Goal: Task Accomplishment & Management: Use online tool/utility

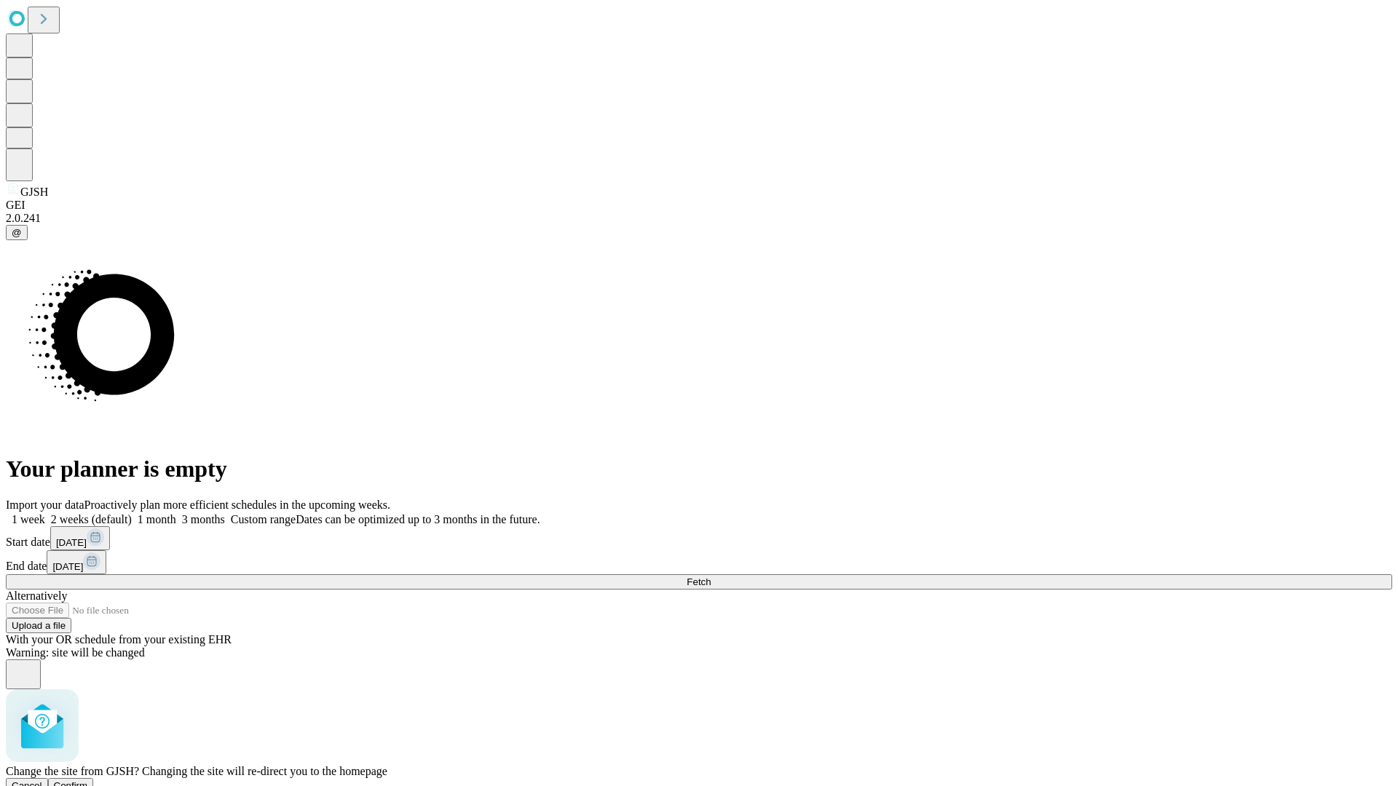
click at [88, 780] on span "Confirm" at bounding box center [71, 785] width 34 height 11
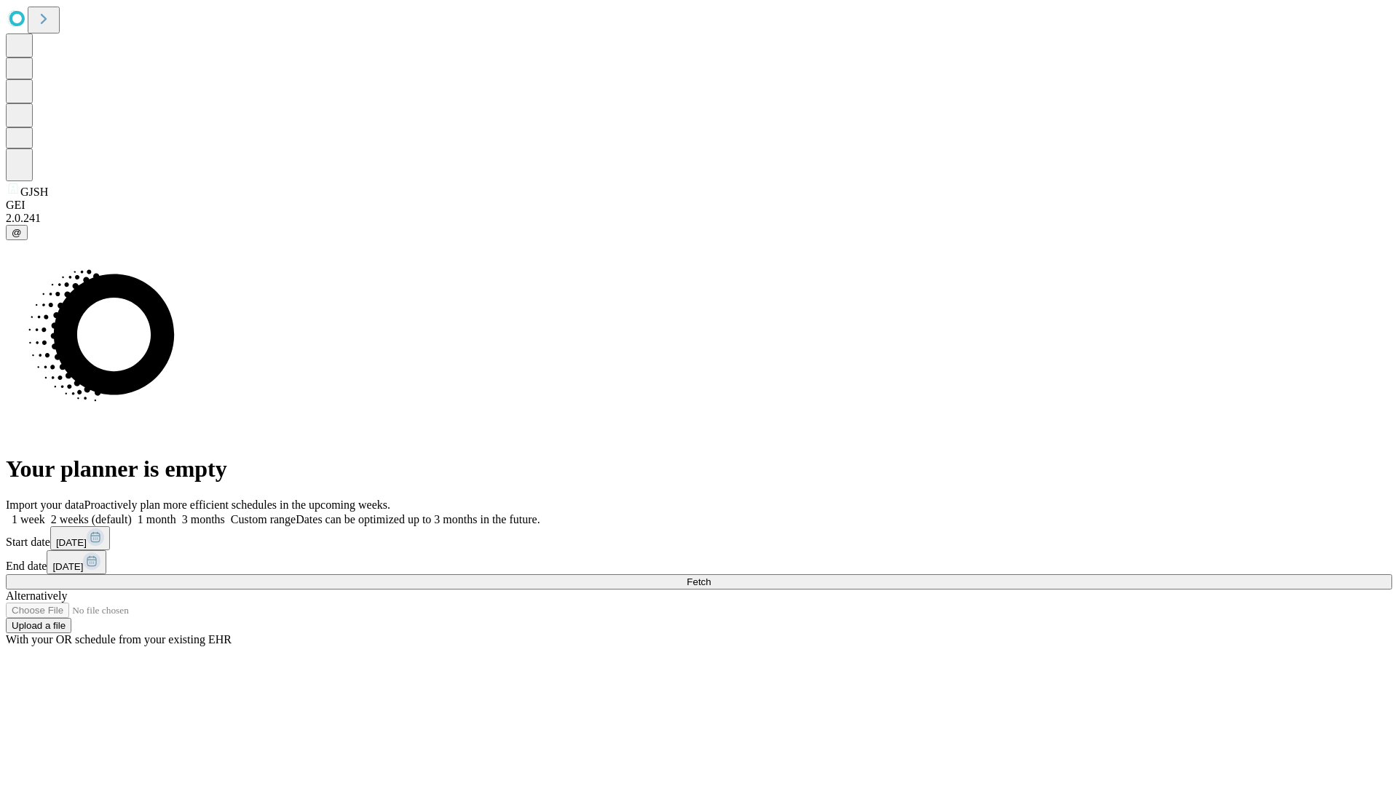
click at [176, 513] on label "1 month" at bounding box center [154, 519] width 44 height 12
click at [710, 577] on span "Fetch" at bounding box center [698, 582] width 24 height 11
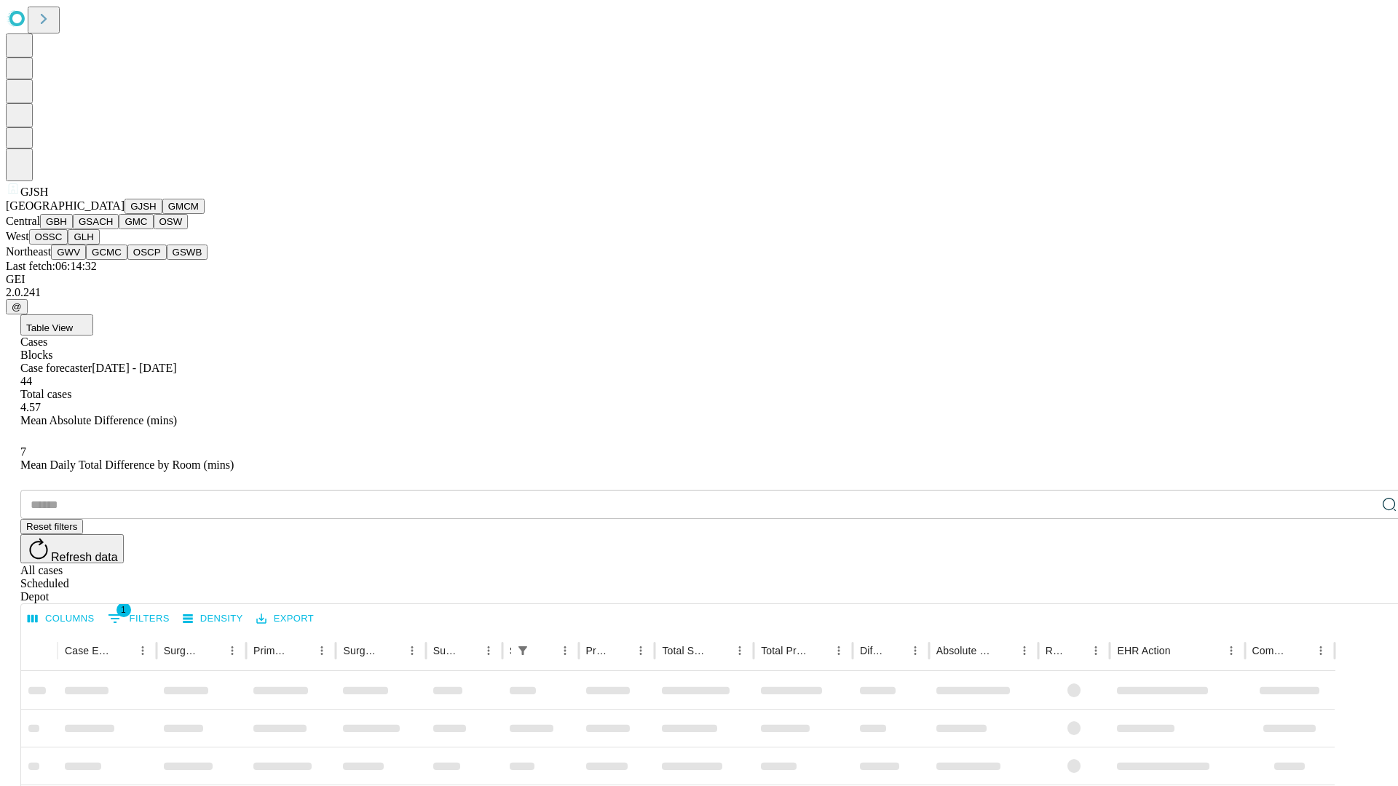
click at [162, 214] on button "GMCM" at bounding box center [183, 206] width 42 height 15
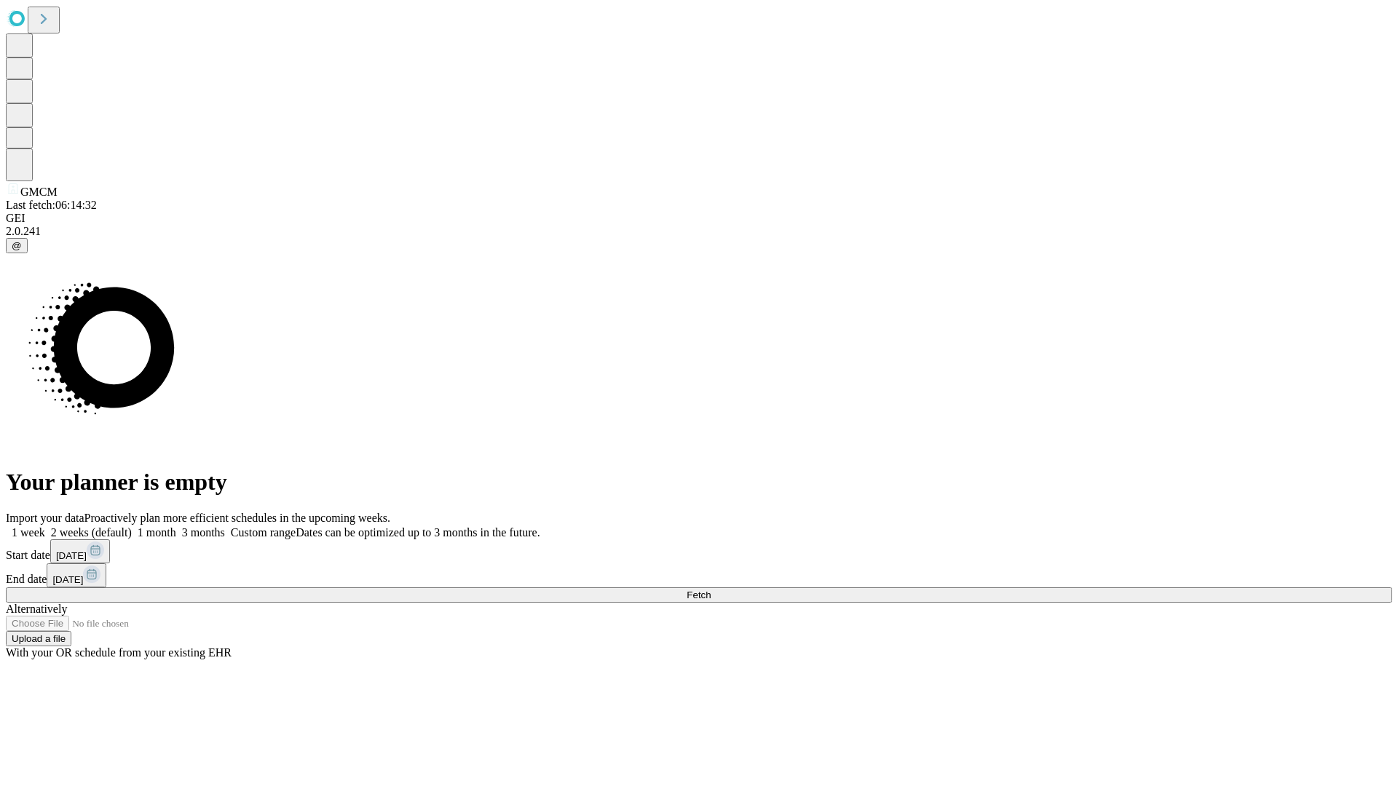
click at [176, 526] on label "1 month" at bounding box center [154, 532] width 44 height 12
click at [710, 590] on span "Fetch" at bounding box center [698, 595] width 24 height 11
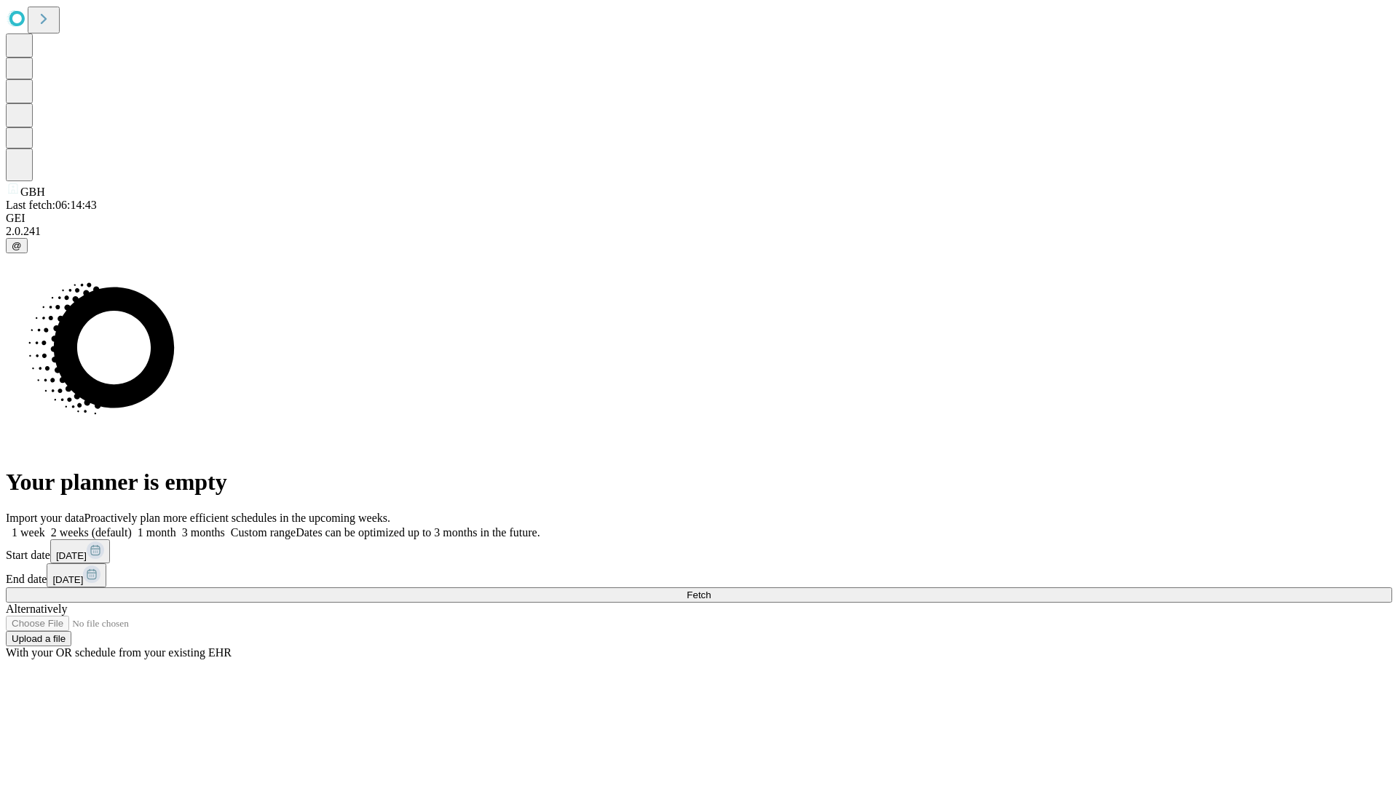
click at [176, 526] on label "1 month" at bounding box center [154, 532] width 44 height 12
click at [710, 590] on span "Fetch" at bounding box center [698, 595] width 24 height 11
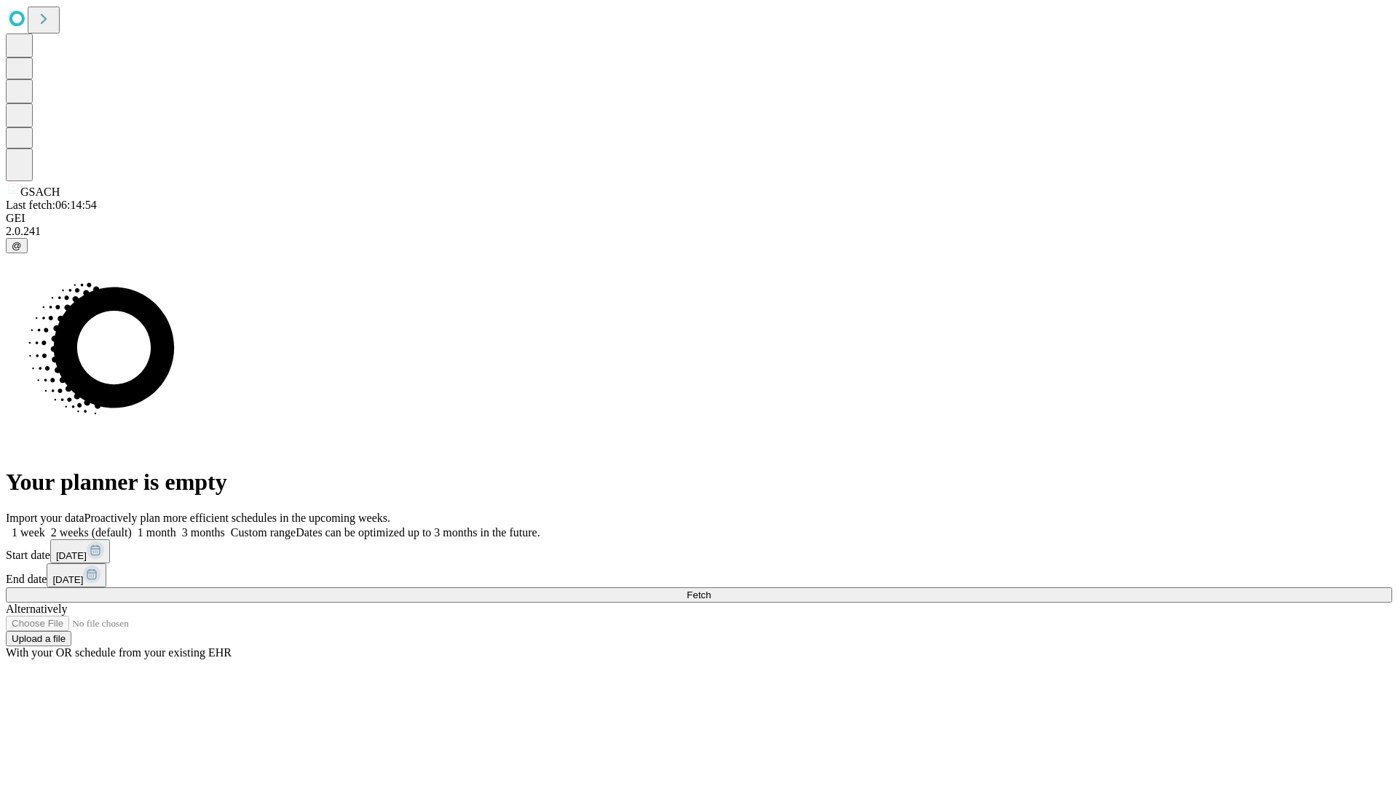
click at [176, 526] on label "1 month" at bounding box center [154, 532] width 44 height 12
click at [710, 590] on span "Fetch" at bounding box center [698, 595] width 24 height 11
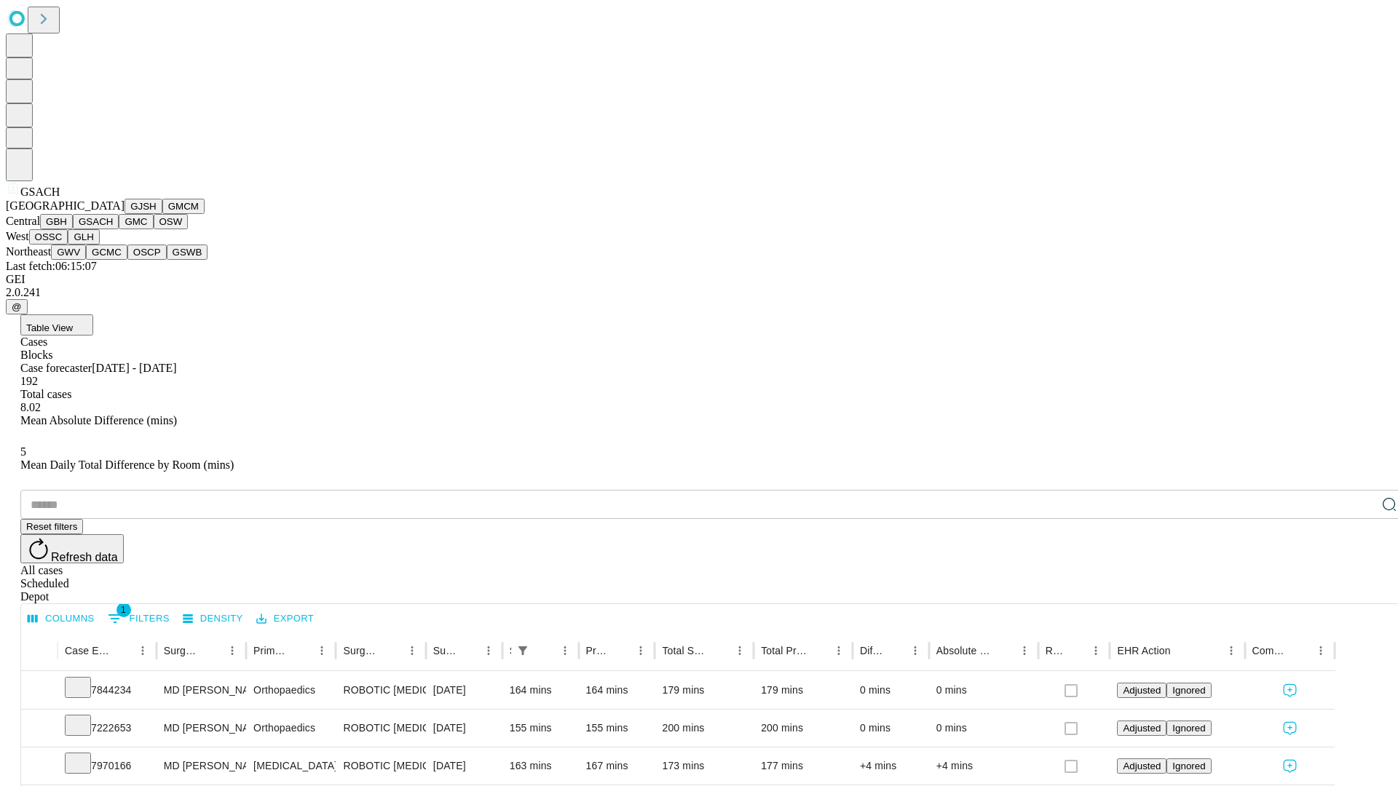
click at [119, 229] on button "GMC" at bounding box center [136, 221] width 34 height 15
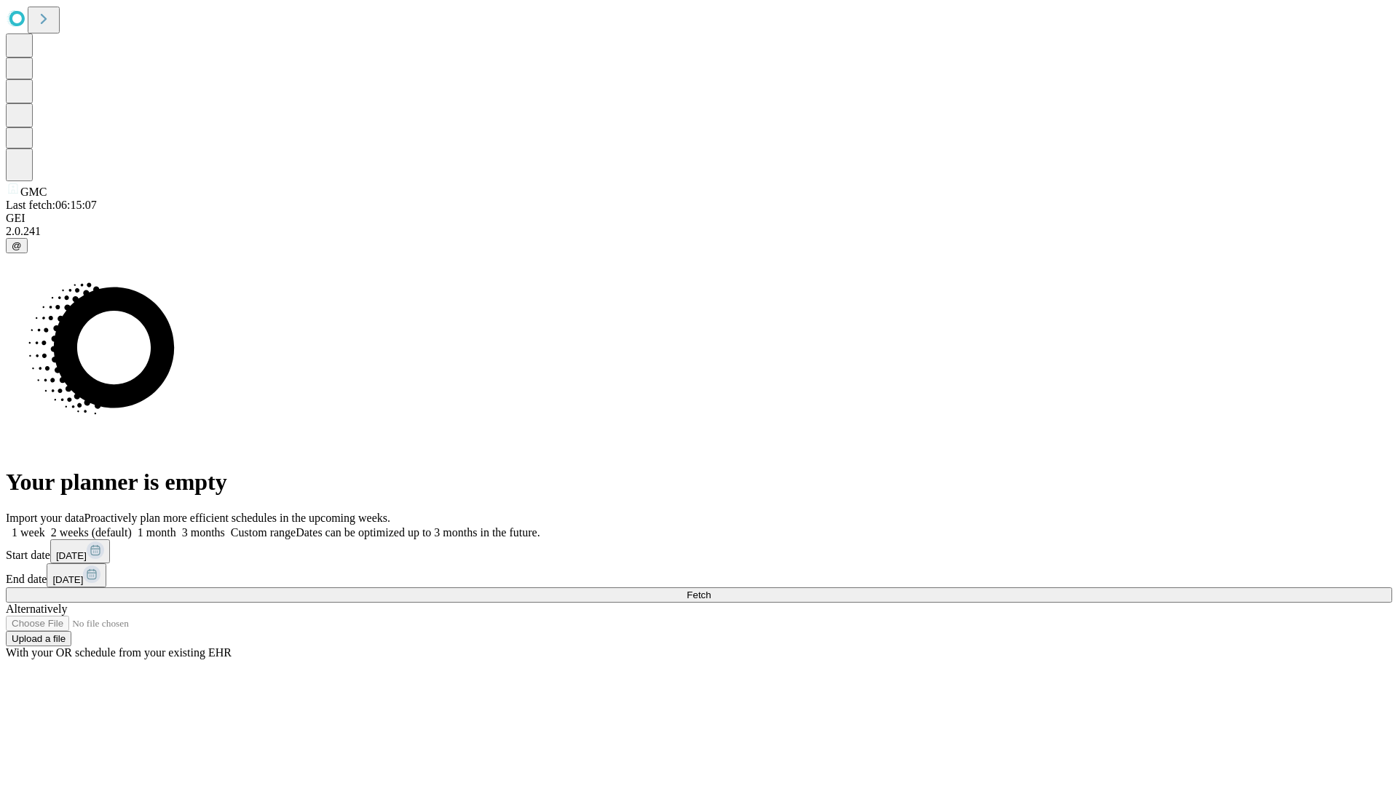
click at [176, 526] on label "1 month" at bounding box center [154, 532] width 44 height 12
click at [710, 590] on span "Fetch" at bounding box center [698, 595] width 24 height 11
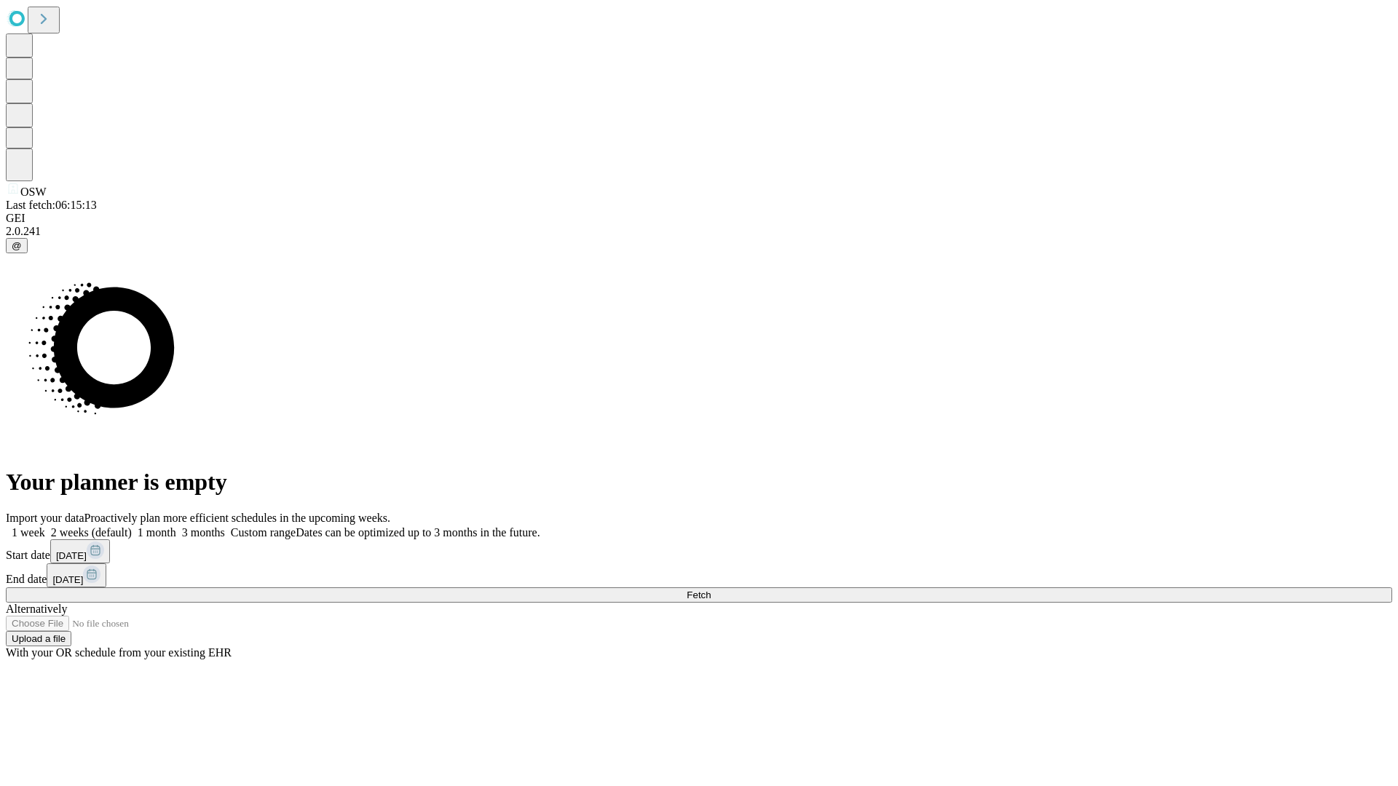
click at [176, 526] on label "1 month" at bounding box center [154, 532] width 44 height 12
click at [710, 590] on span "Fetch" at bounding box center [698, 595] width 24 height 11
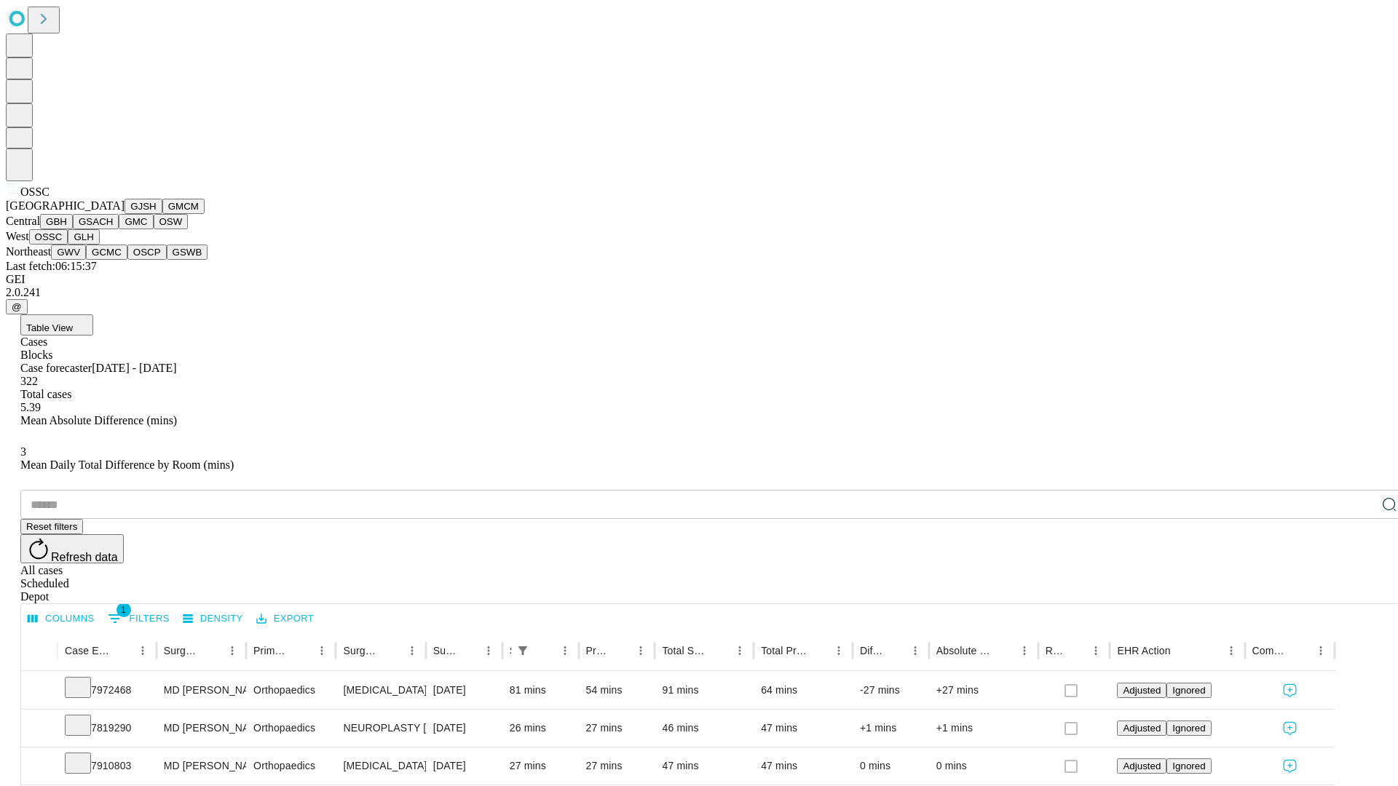
click at [99, 245] on button "GLH" at bounding box center [83, 236] width 31 height 15
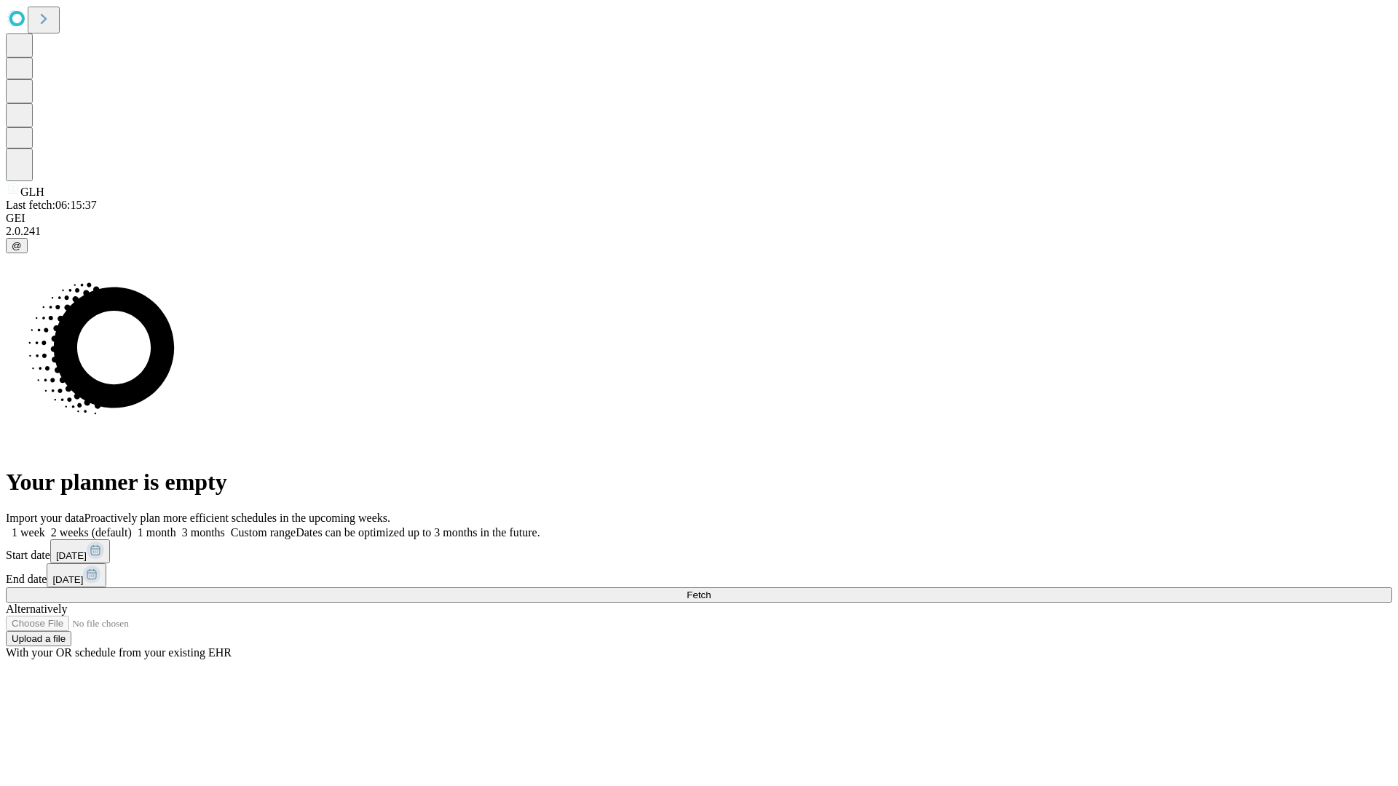
click at [176, 526] on label "1 month" at bounding box center [154, 532] width 44 height 12
click at [710, 590] on span "Fetch" at bounding box center [698, 595] width 24 height 11
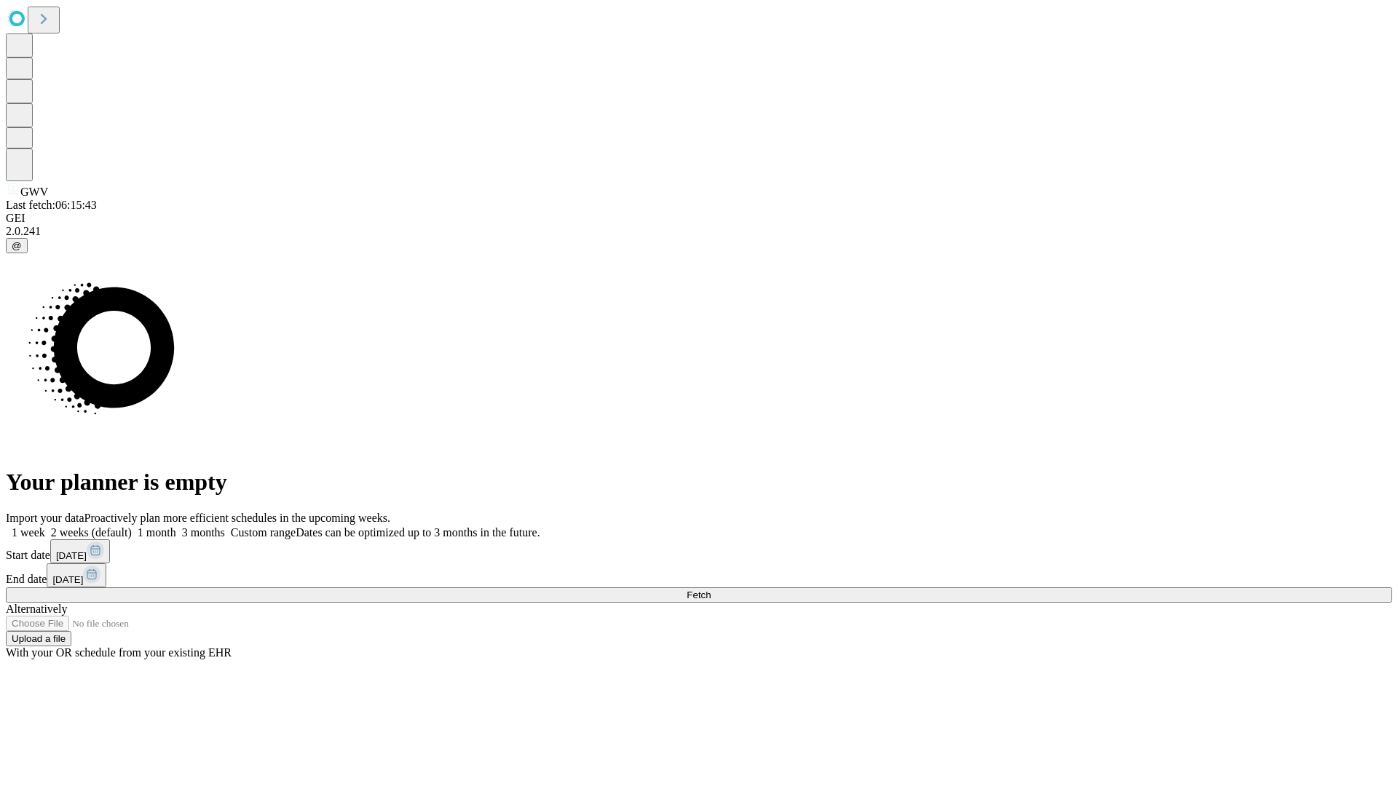
click at [176, 526] on label "1 month" at bounding box center [154, 532] width 44 height 12
click at [710, 590] on span "Fetch" at bounding box center [698, 595] width 24 height 11
click at [176, 526] on label "1 month" at bounding box center [154, 532] width 44 height 12
click at [710, 590] on span "Fetch" at bounding box center [698, 595] width 24 height 11
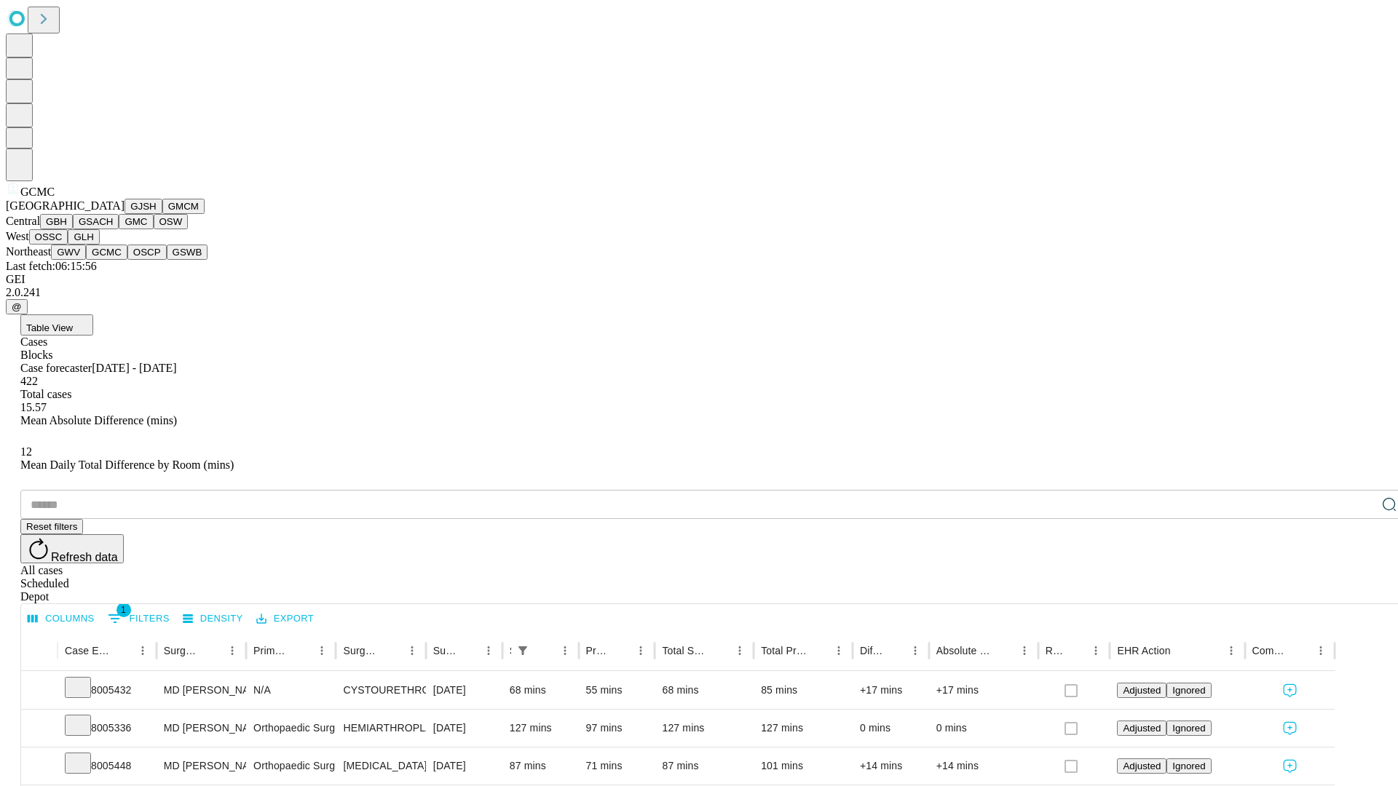
click at [127, 260] on button "OSCP" at bounding box center [146, 252] width 39 height 15
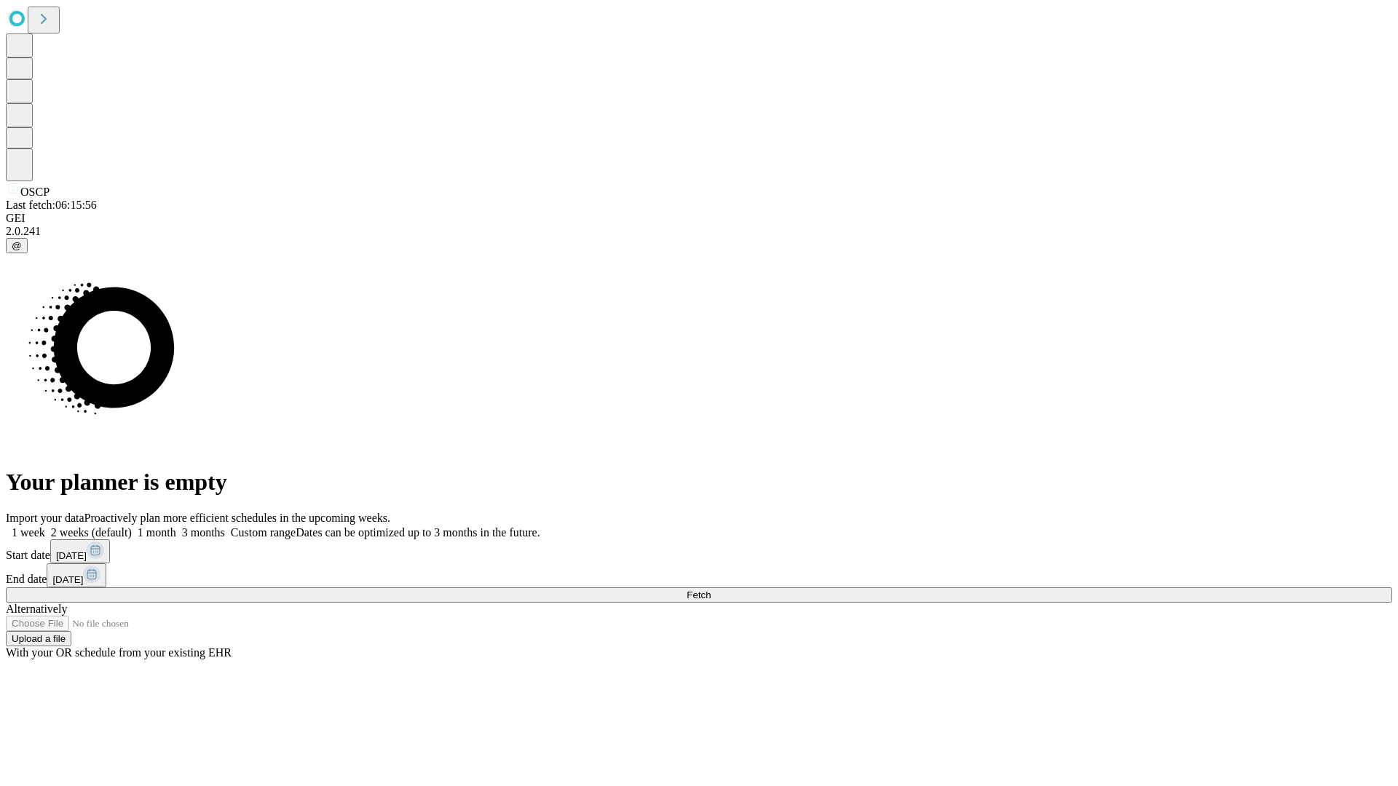
click at [176, 526] on label "1 month" at bounding box center [154, 532] width 44 height 12
click at [710, 590] on span "Fetch" at bounding box center [698, 595] width 24 height 11
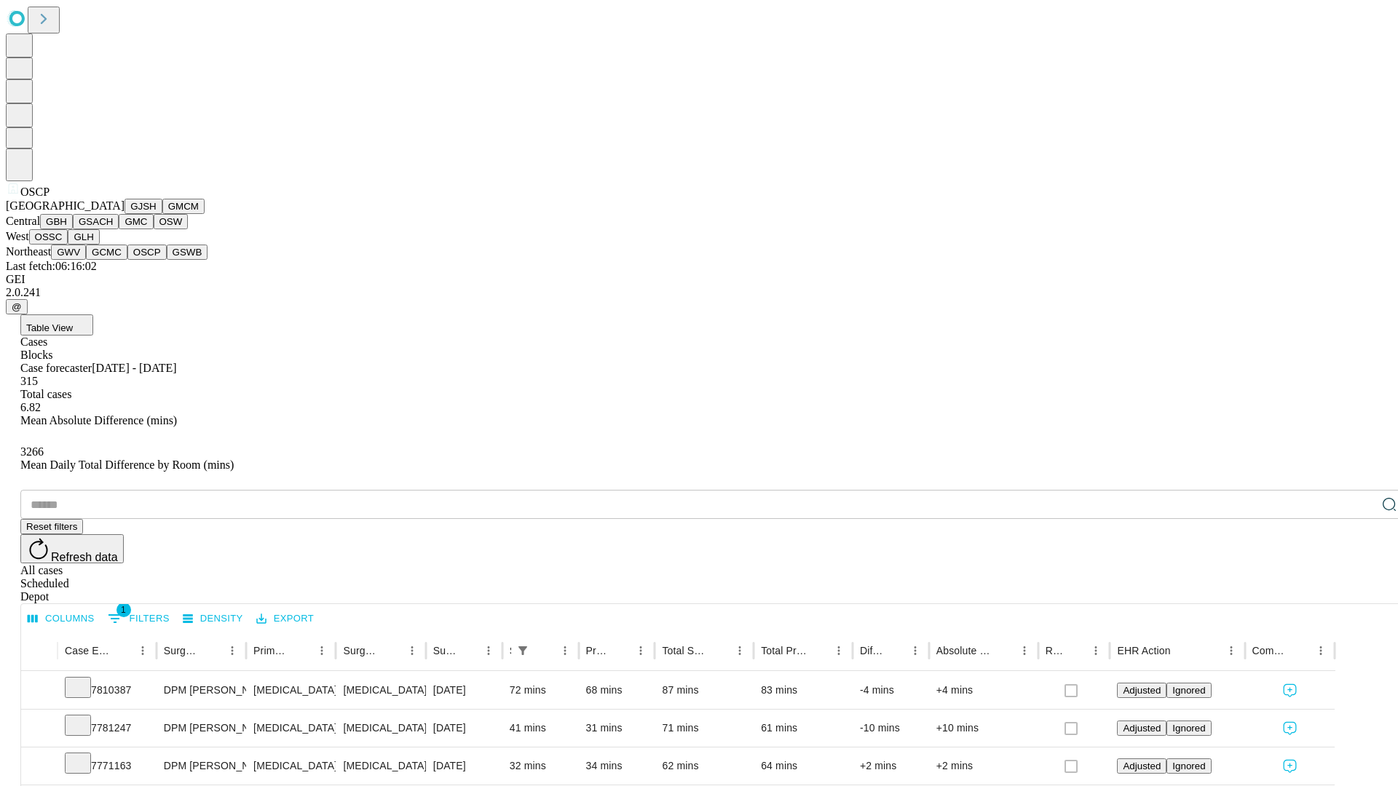
click at [167, 260] on button "GSWB" at bounding box center [187, 252] width 41 height 15
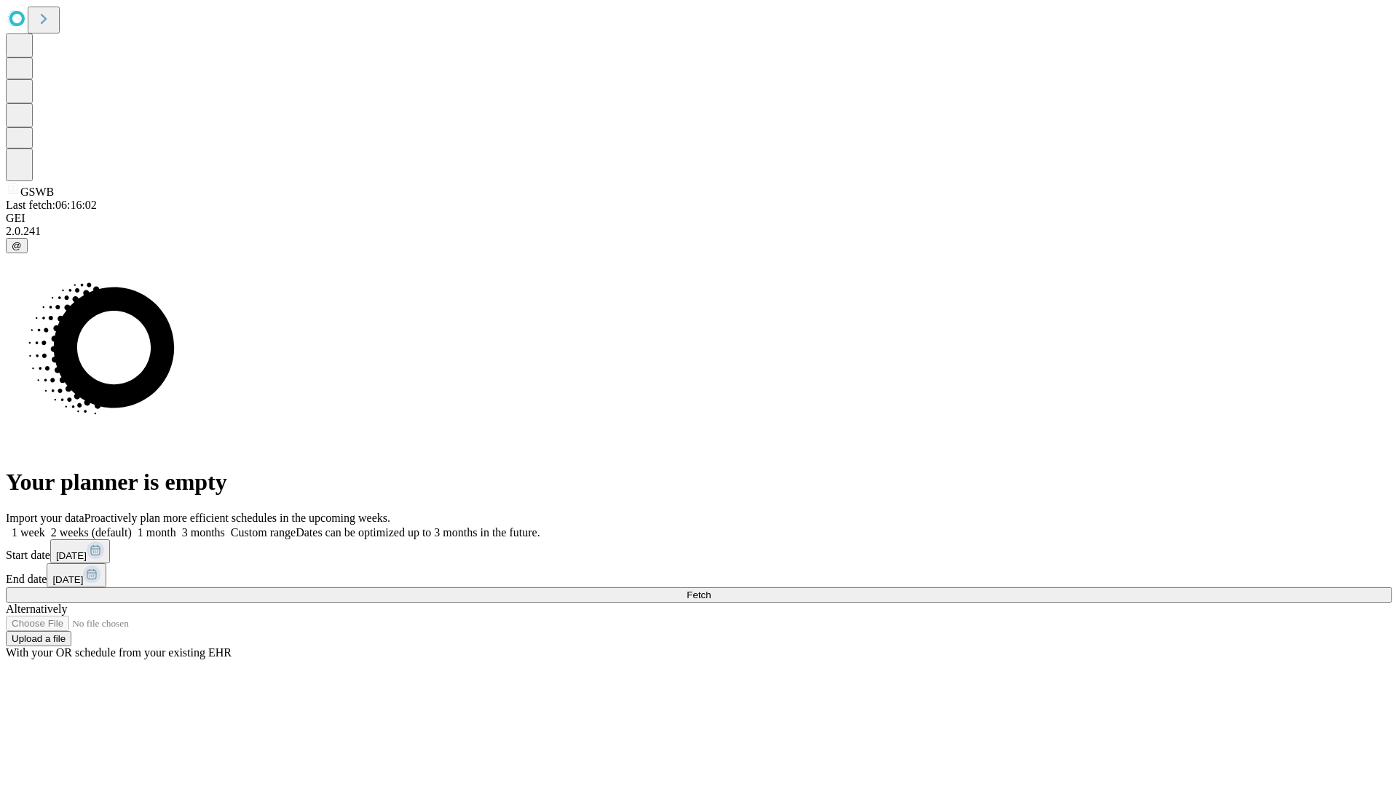
click at [710, 590] on span "Fetch" at bounding box center [698, 595] width 24 height 11
